Goal: Task Accomplishment & Management: Manage account settings

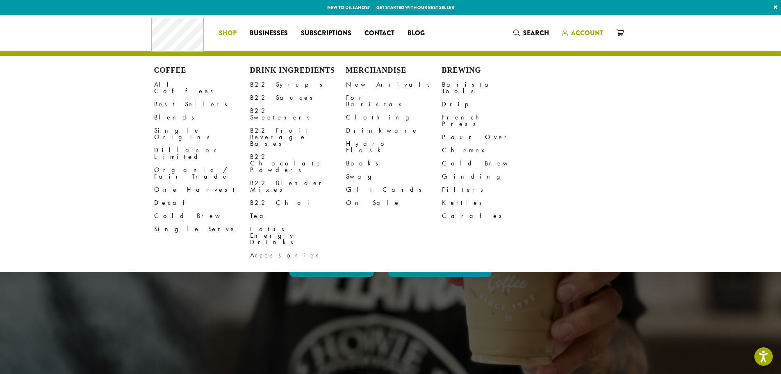
click at [588, 32] on div "Coffee All Coffees Best Sellers Blends Single Origins Dillanos Limited Organic …" at bounding box center [390, 33] width 479 height 34
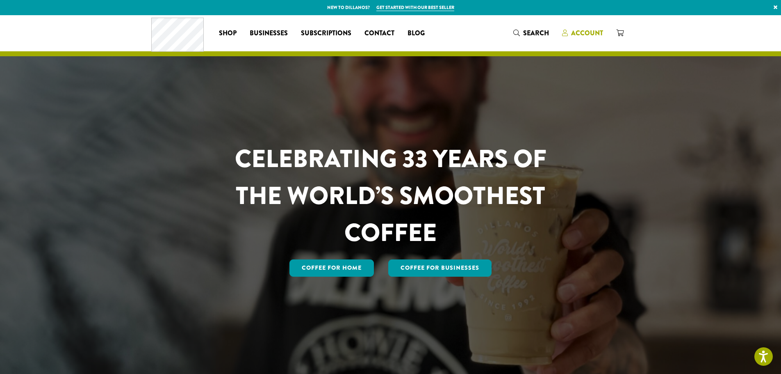
click at [578, 35] on span "Account" at bounding box center [587, 32] width 32 height 9
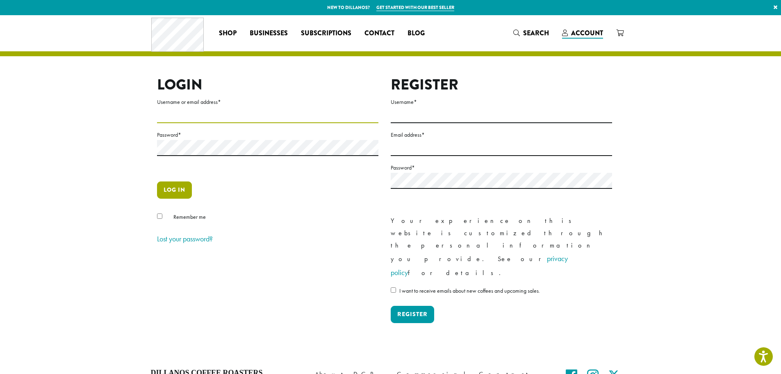
type input "**********"
click at [176, 189] on button "Log in" at bounding box center [174, 189] width 35 height 17
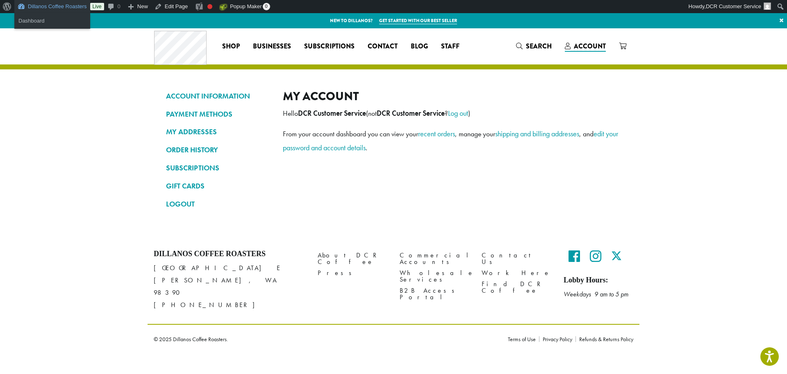
click at [52, 27] on ul "Dashboard" at bounding box center [52, 21] width 76 height 16
click at [52, 23] on link "Dashboard" at bounding box center [52, 21] width 76 height 11
